Goal: Navigation & Orientation: Find specific page/section

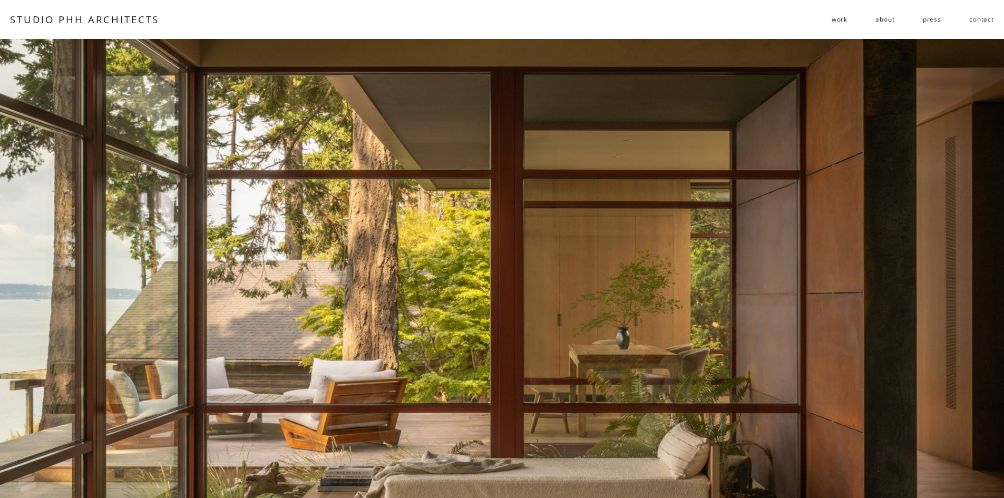
scroll to position [147, 0]
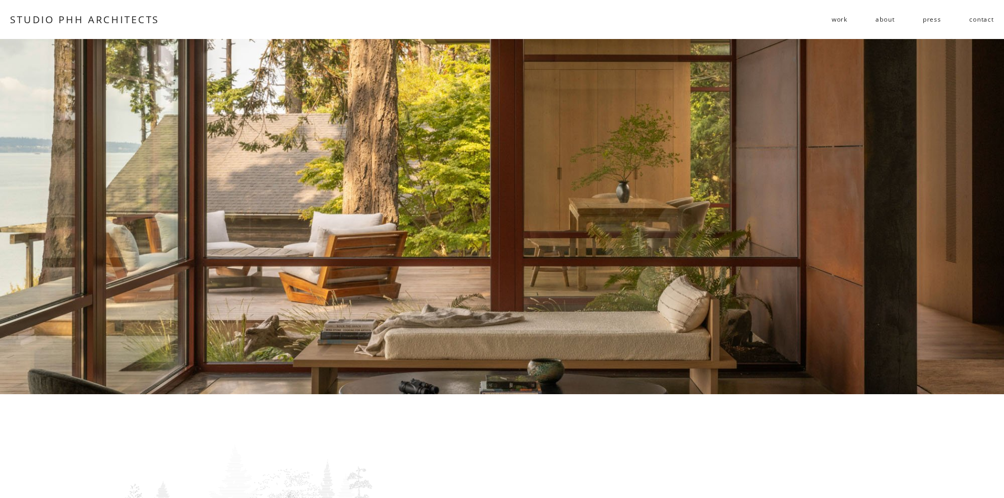
click at [0, 0] on span "residential" at bounding box center [0, 0] width 0 height 0
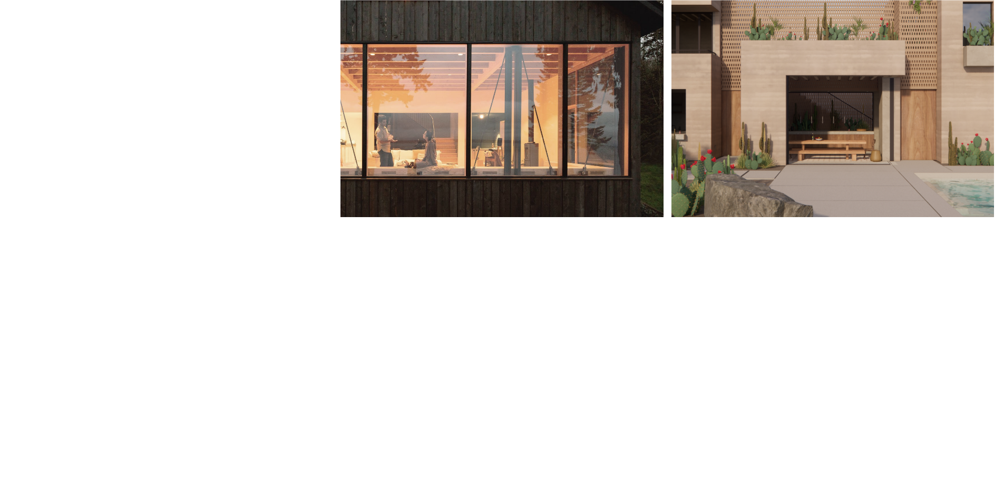
scroll to position [896, 0]
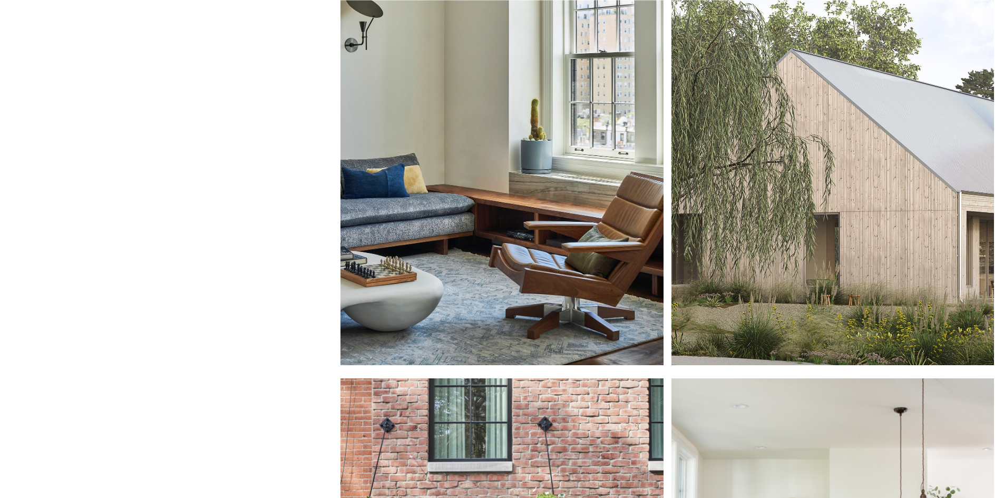
click at [943, 215] on div at bounding box center [833, 166] width 323 height 399
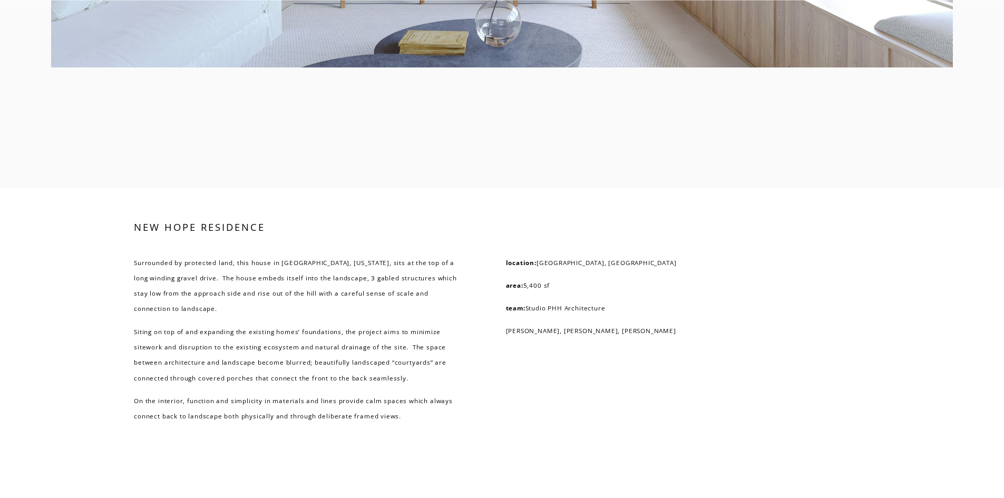
scroll to position [3081, 0]
